Goal: Transaction & Acquisition: Purchase product/service

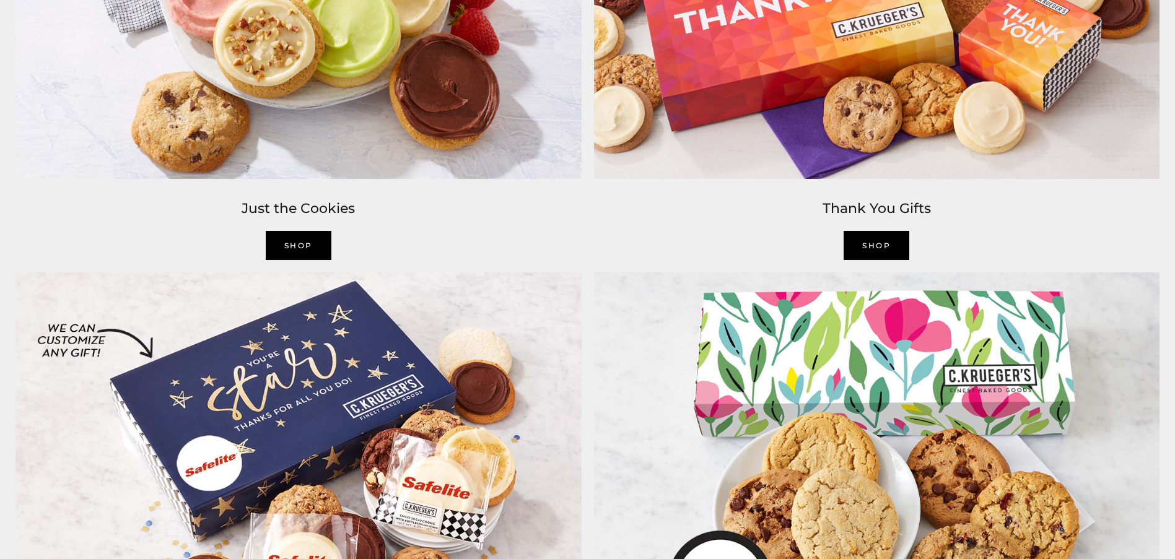
scroll to position [2705, 0]
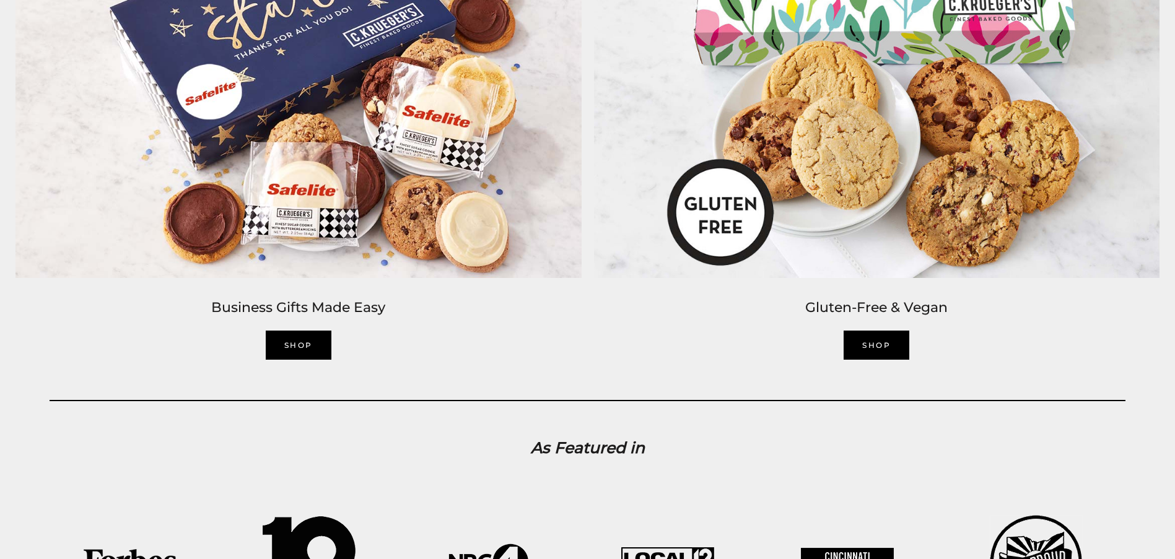
click at [302, 350] on link "SHOP" at bounding box center [299, 345] width 66 height 29
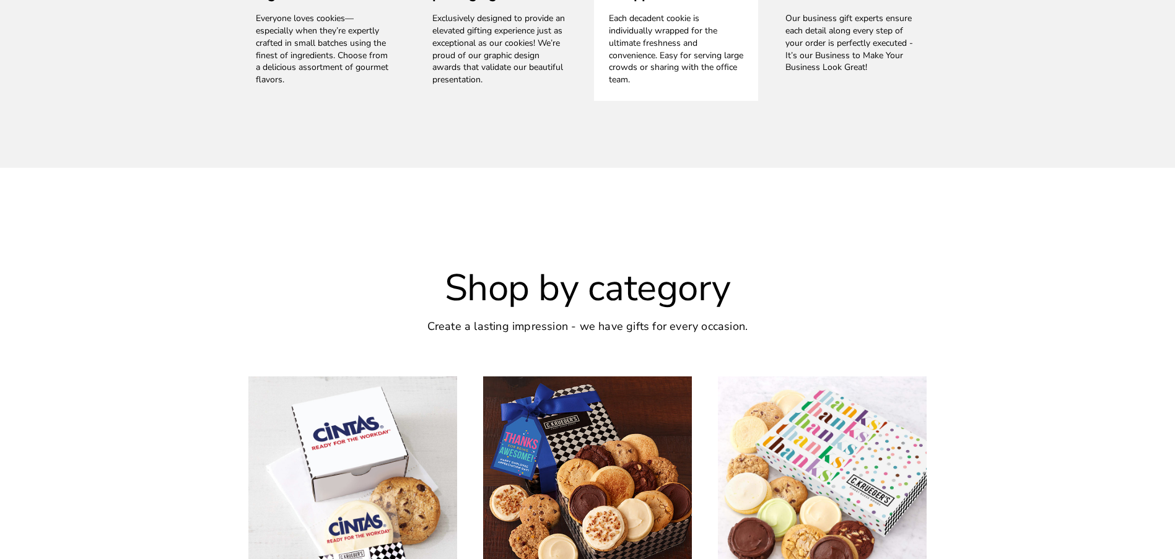
scroll to position [2167, 0]
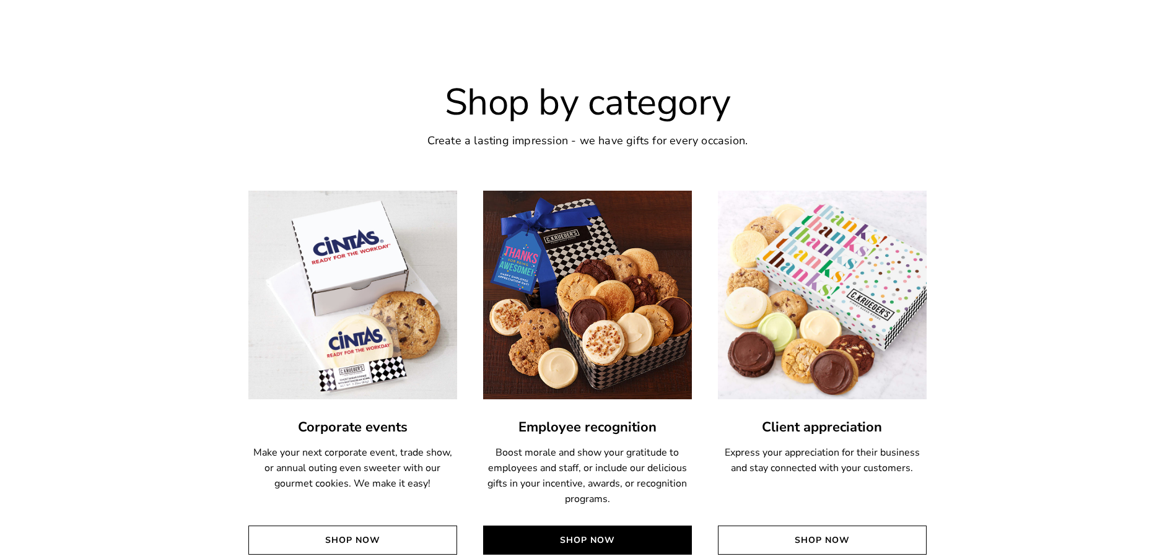
click at [616, 543] on link "Shop Now" at bounding box center [587, 540] width 209 height 29
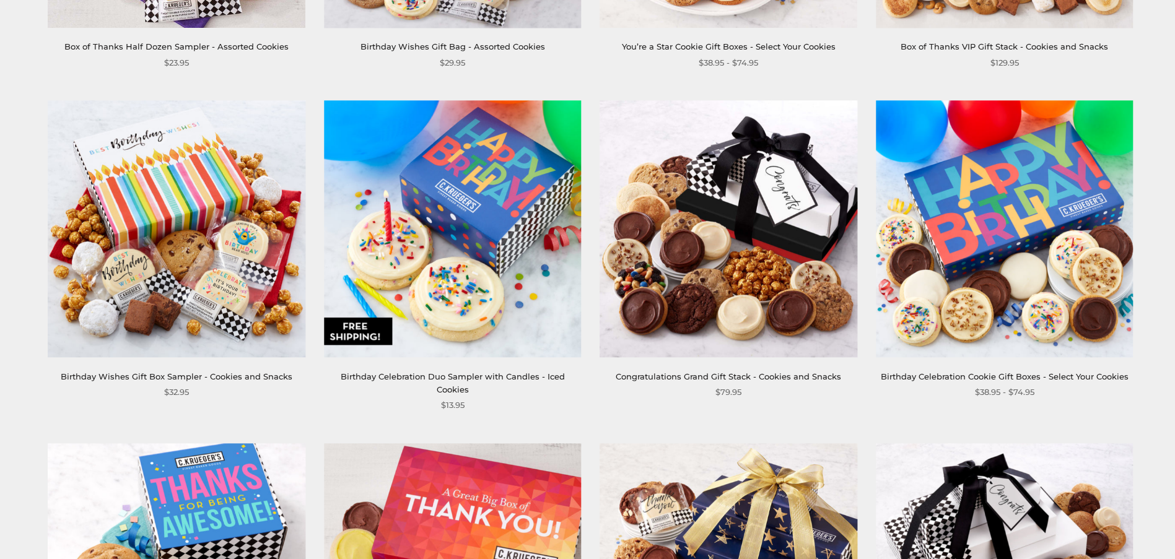
scroll to position [1238, 0]
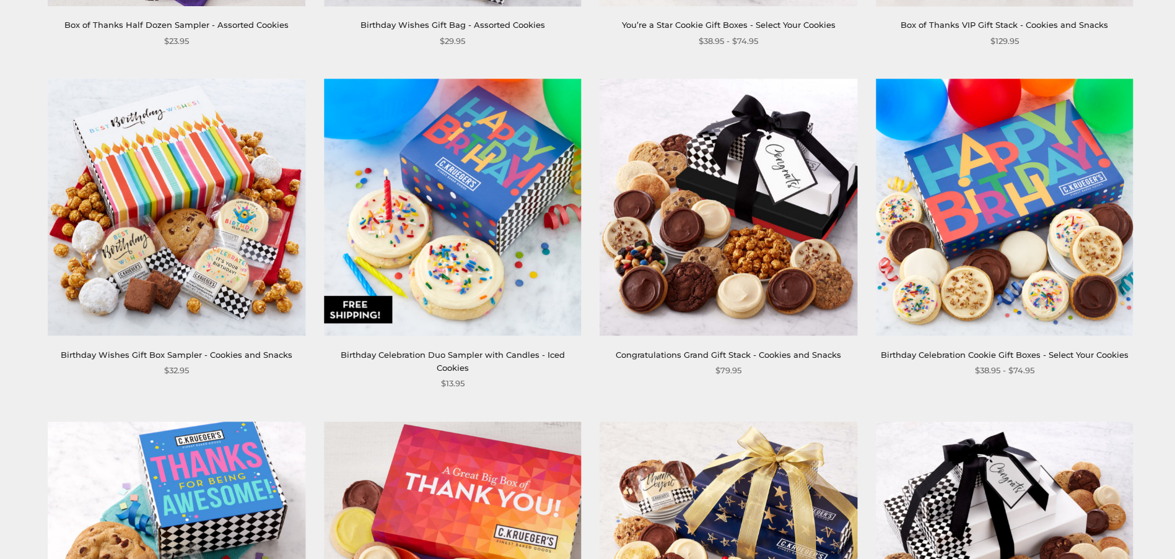
click at [428, 295] on img at bounding box center [453, 208] width 258 height 258
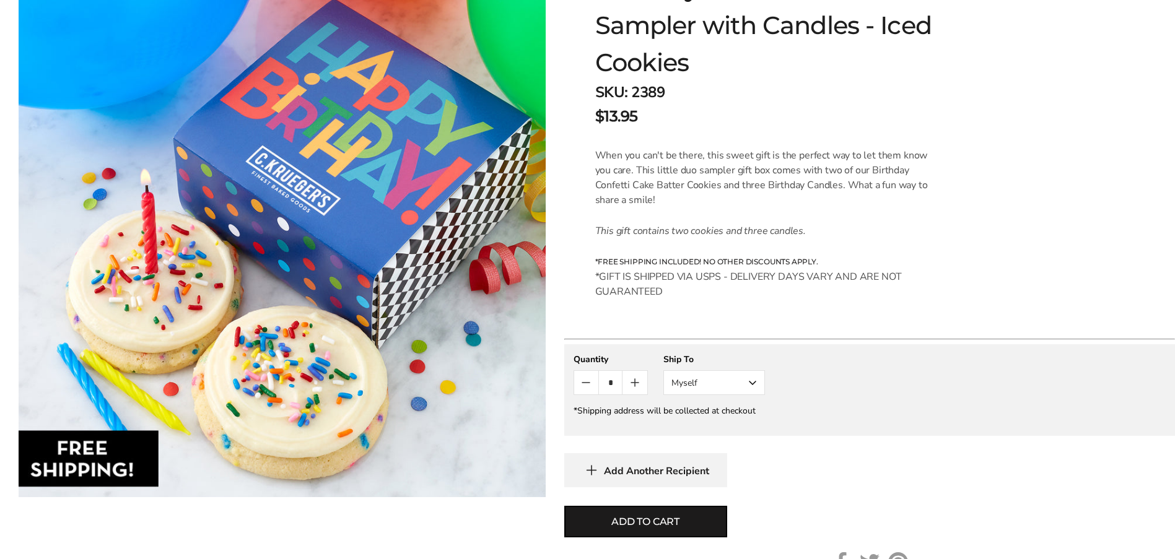
scroll to position [248, 0]
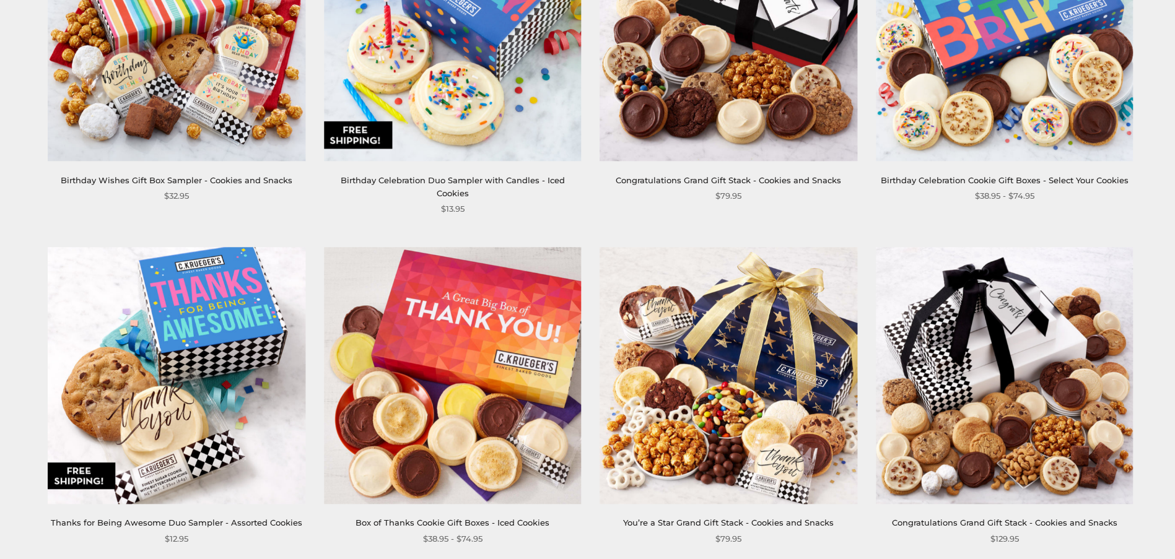
scroll to position [1424, 0]
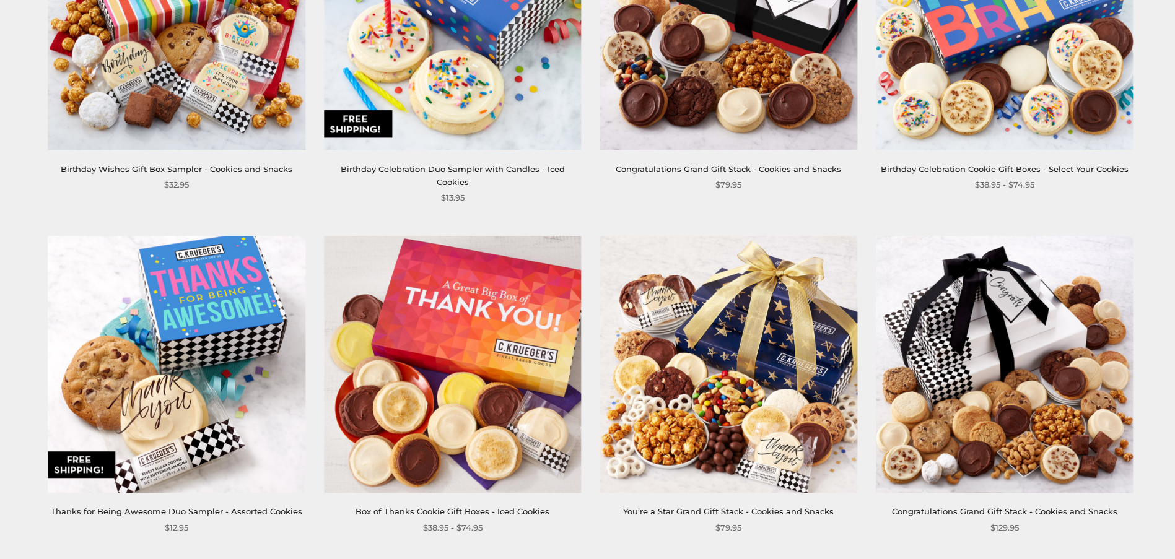
click at [211, 325] on img at bounding box center [177, 365] width 258 height 258
